Goal: Transaction & Acquisition: Purchase product/service

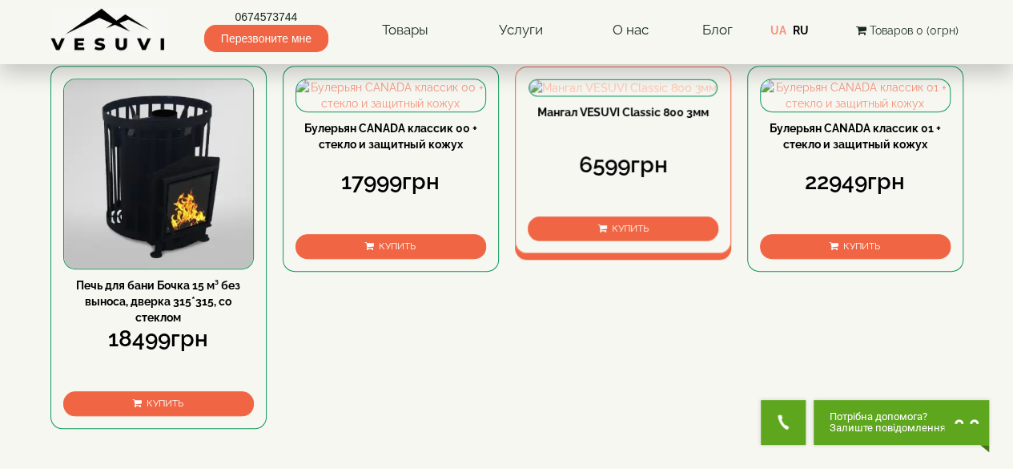
scroll to position [401, 0]
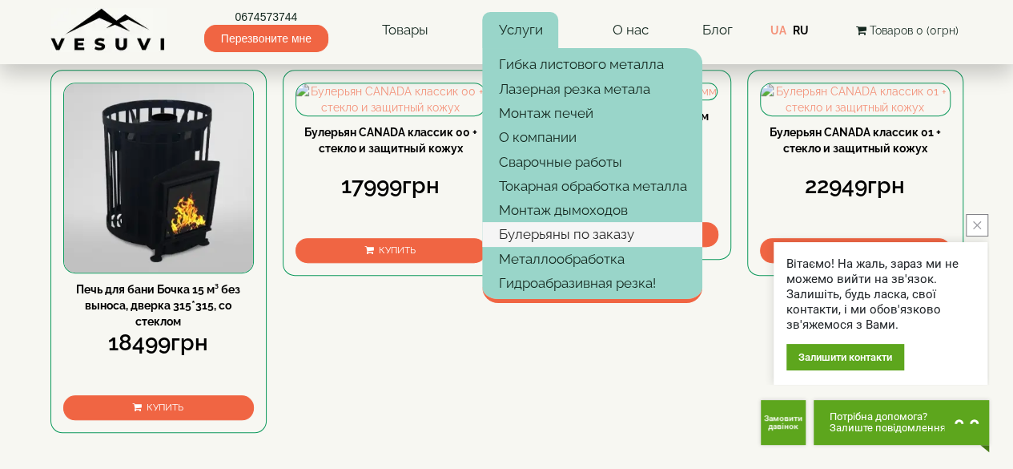
click at [603, 231] on link "Булерьяны по заказу" at bounding box center [592, 234] width 220 height 24
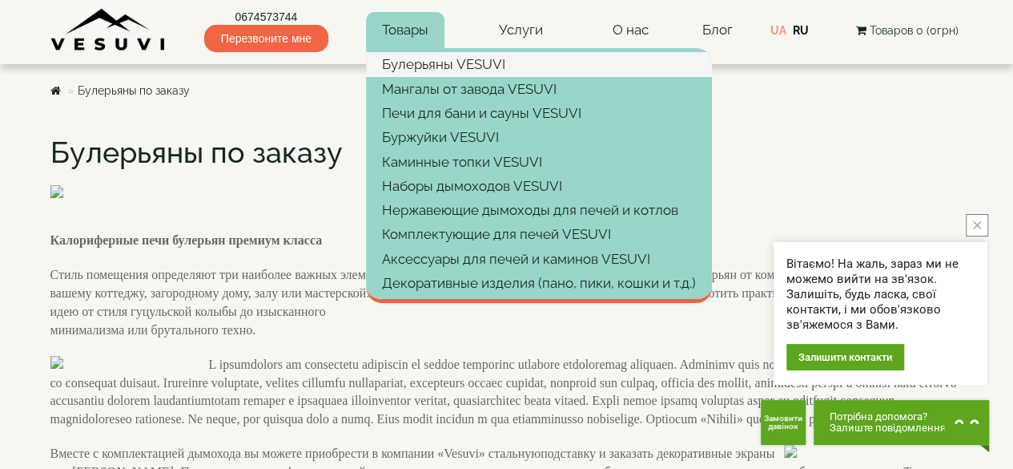
click at [439, 63] on link "Булерьяны VESUVI" at bounding box center [539, 64] width 346 height 24
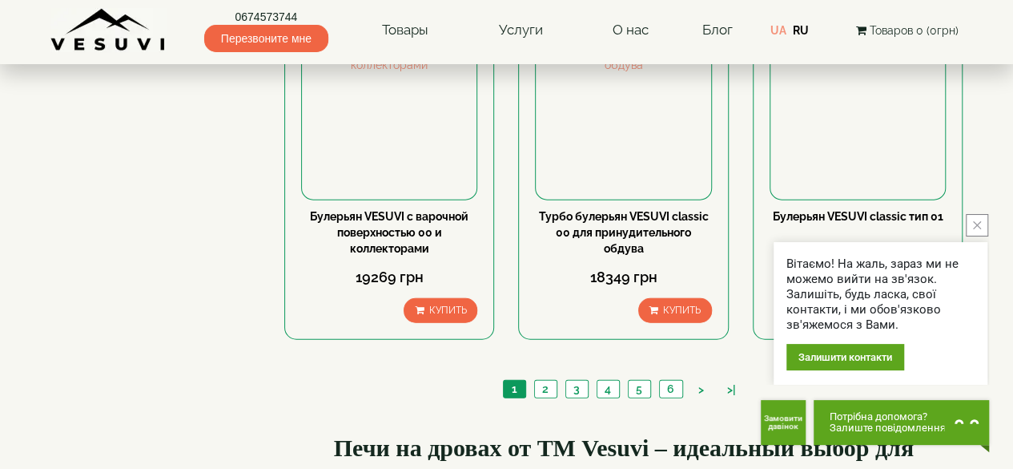
scroll to position [1842, 0]
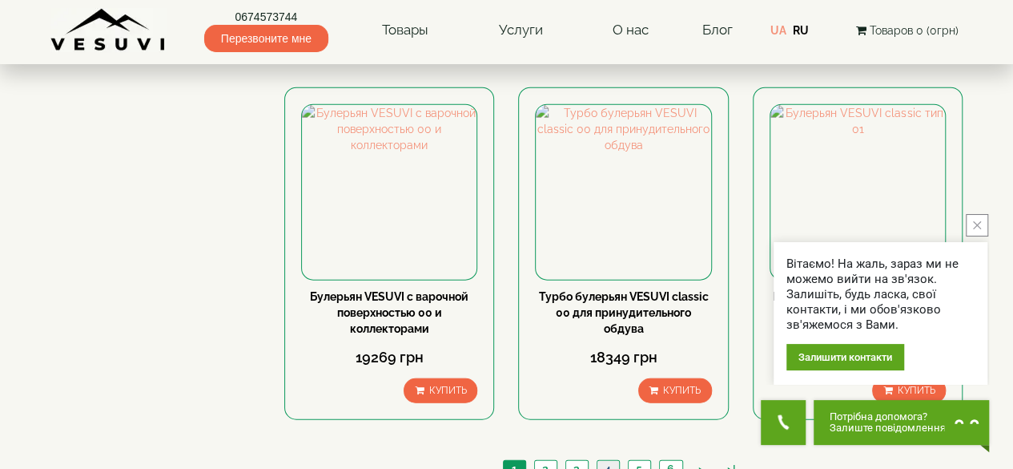
click at [609, 461] on link "4" at bounding box center [608, 469] width 22 height 17
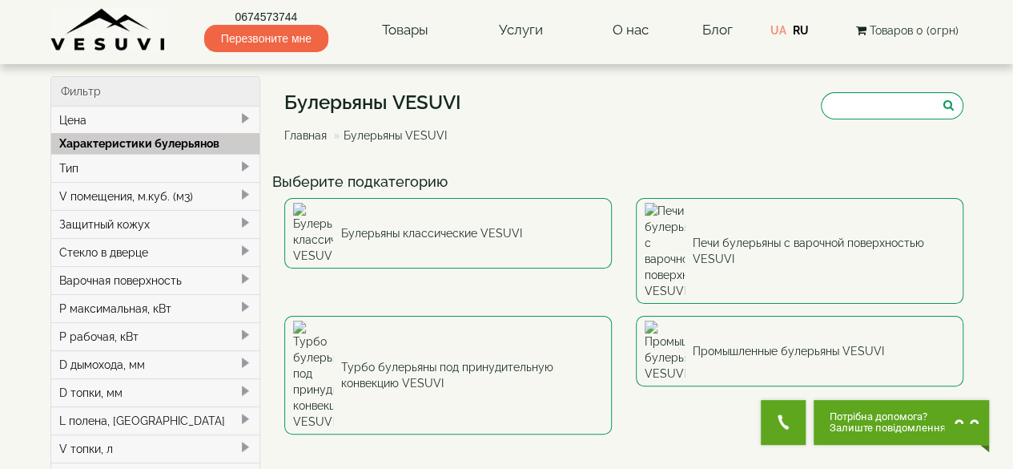
click at [242, 305] on span at bounding box center [245, 306] width 13 height 13
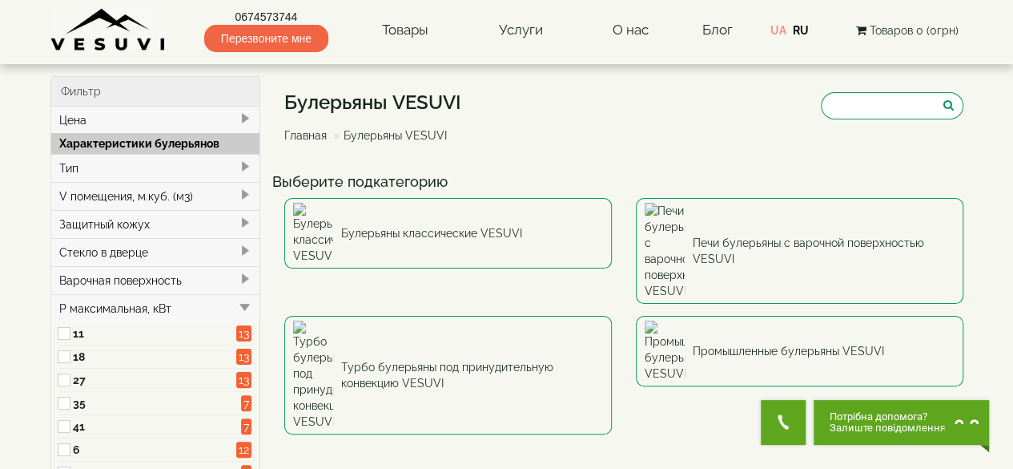
scroll to position [160, 0]
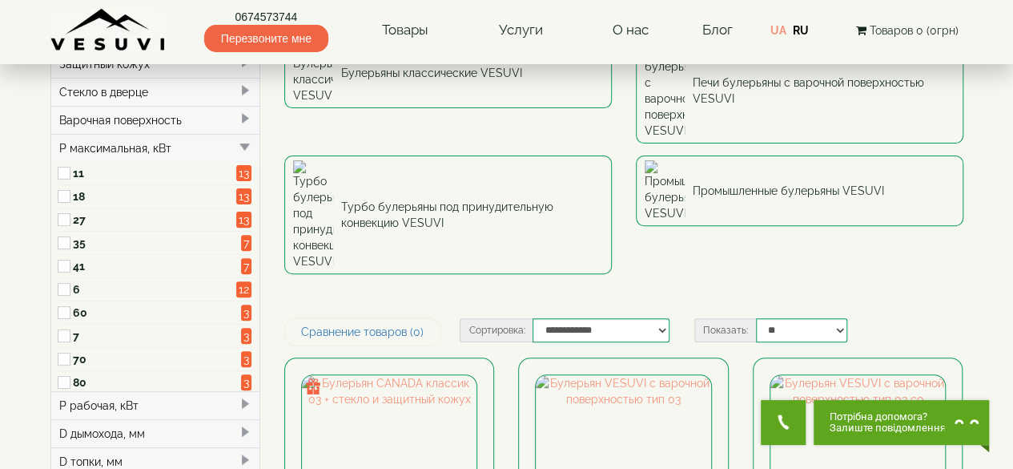
click at [70, 260] on span at bounding box center [66, 266] width 14 height 23
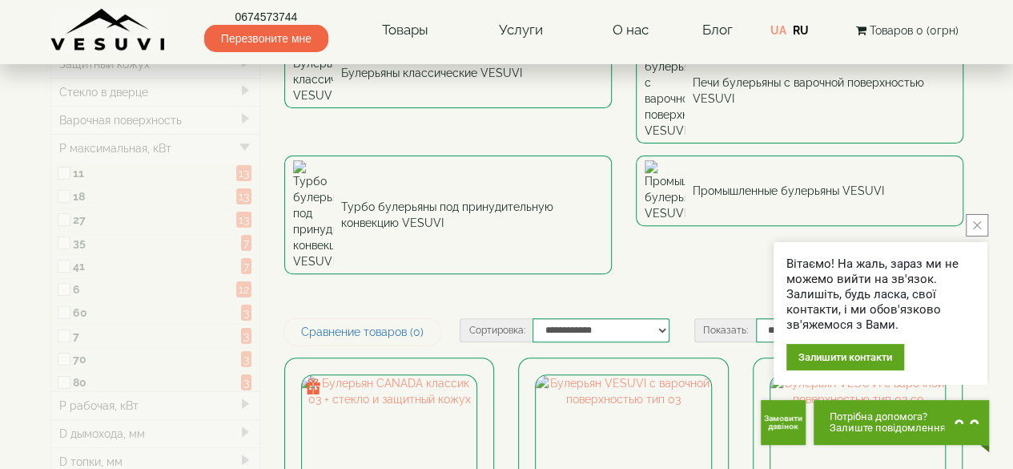
type input "*****"
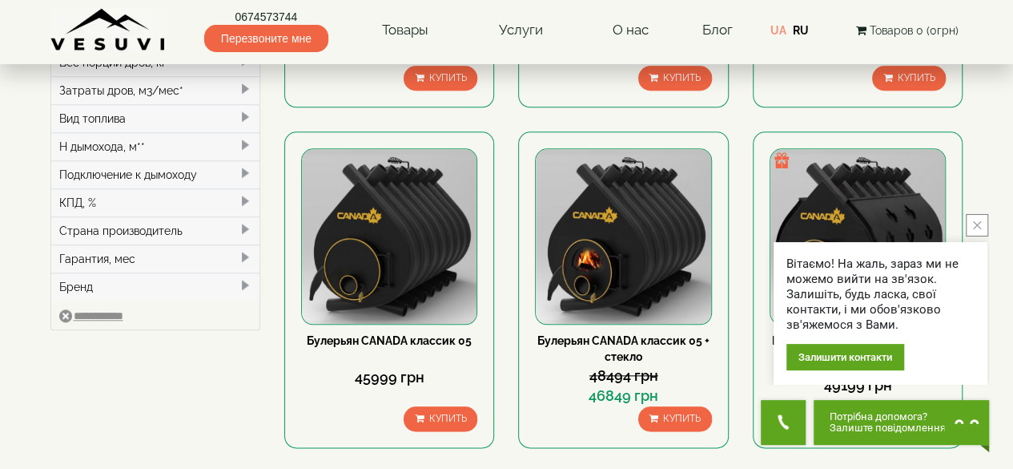
scroll to position [721, 0]
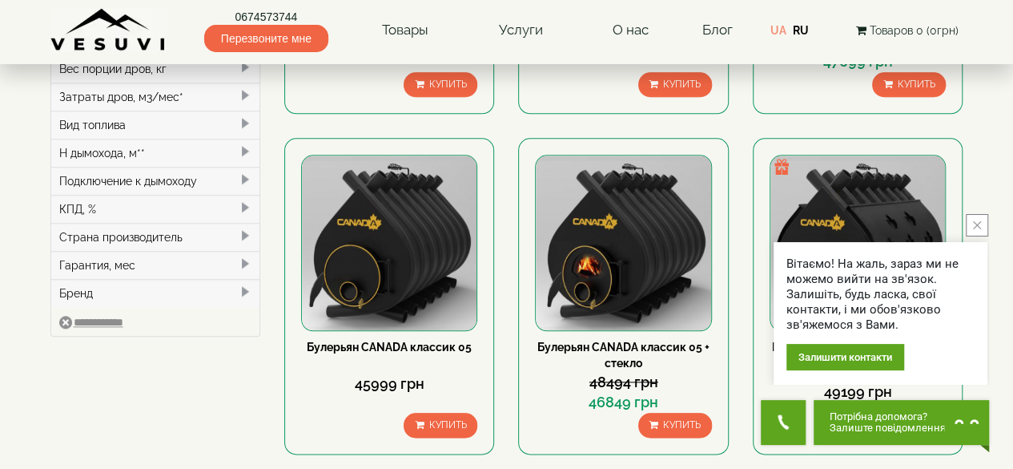
click at [976, 229] on button "close button" at bounding box center [977, 225] width 22 height 22
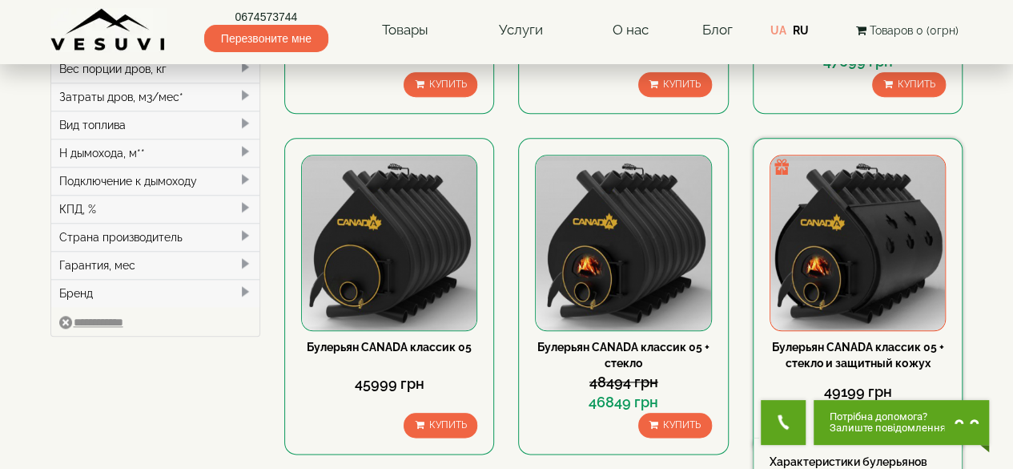
click at [856, 183] on img at bounding box center [858, 242] width 175 height 175
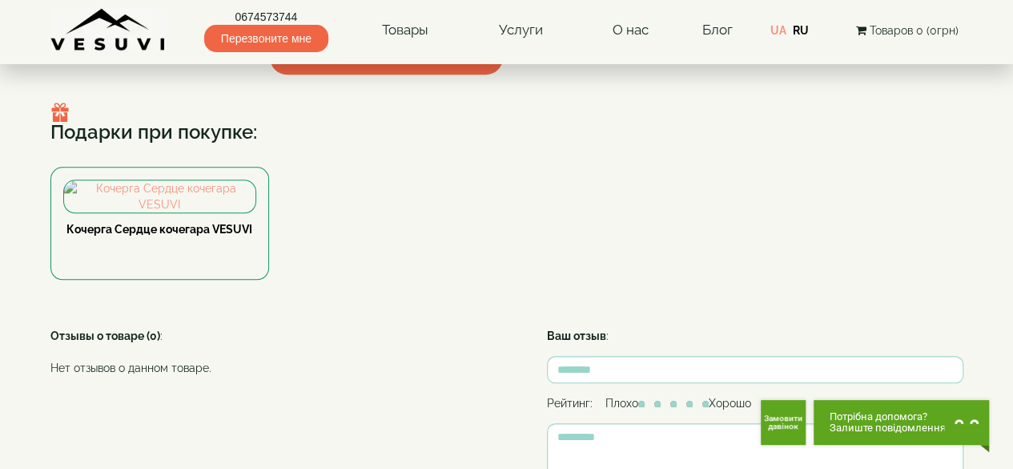
scroll to position [721, 0]
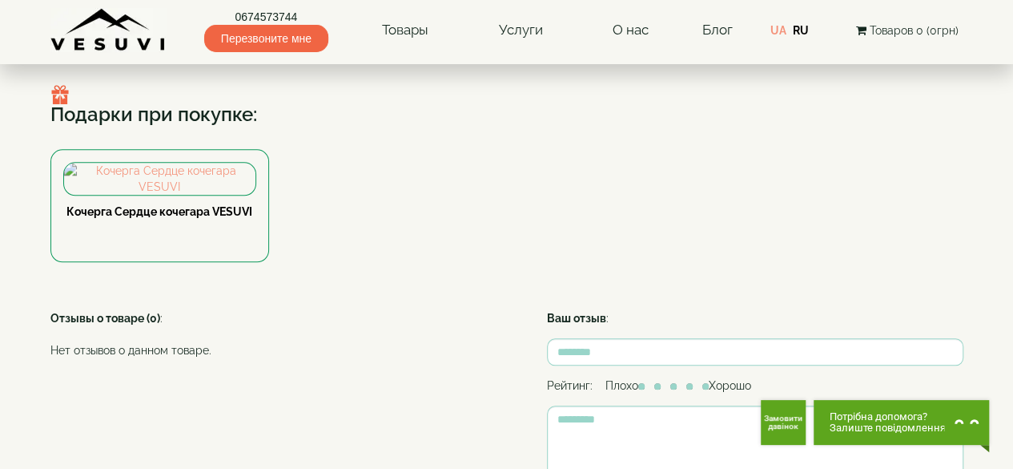
click at [485, 57] on span "▼ Открыть полное описание ▼" at bounding box center [387, 39] width 234 height 34
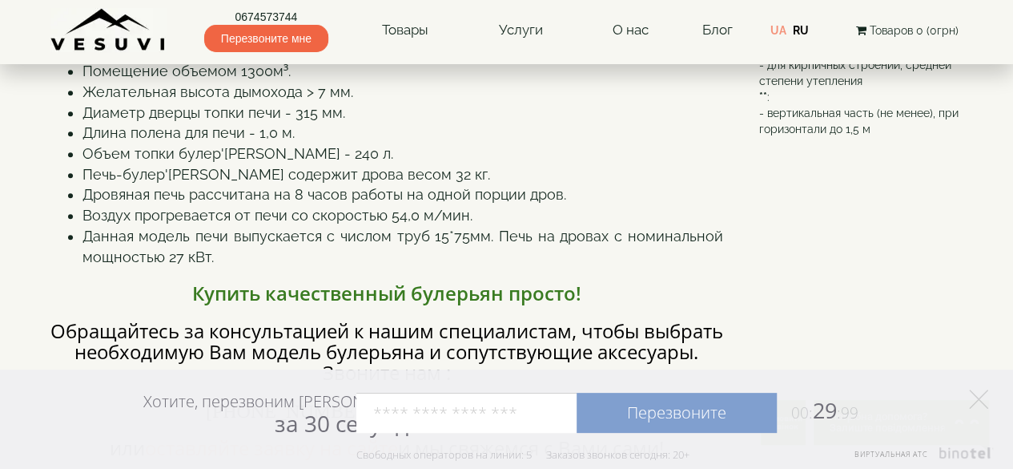
scroll to position [641, 0]
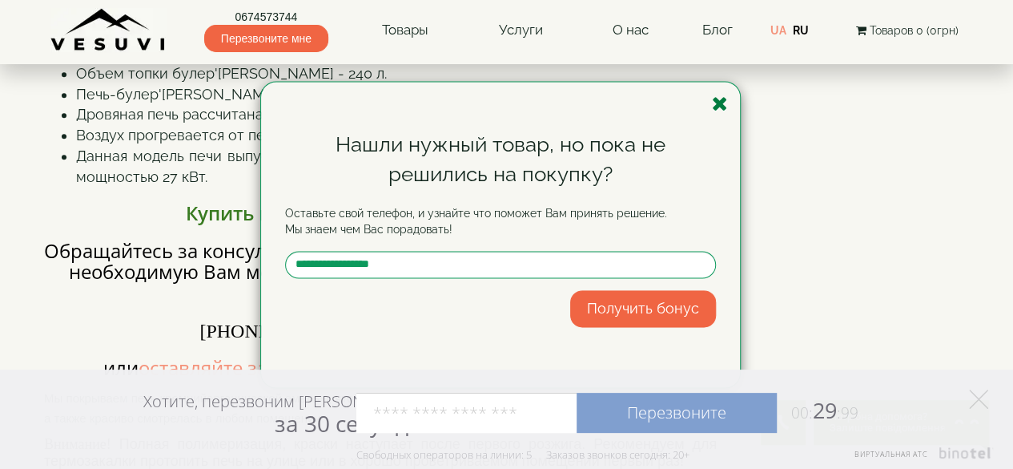
click at [726, 106] on icon "button" at bounding box center [720, 104] width 16 height 20
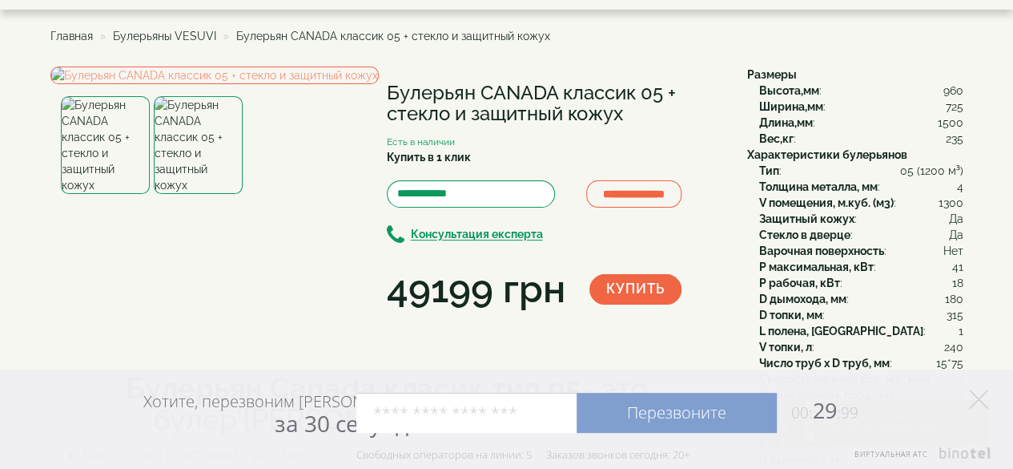
scroll to position [80, 0]
